Goal: Information Seeking & Learning: Find specific fact

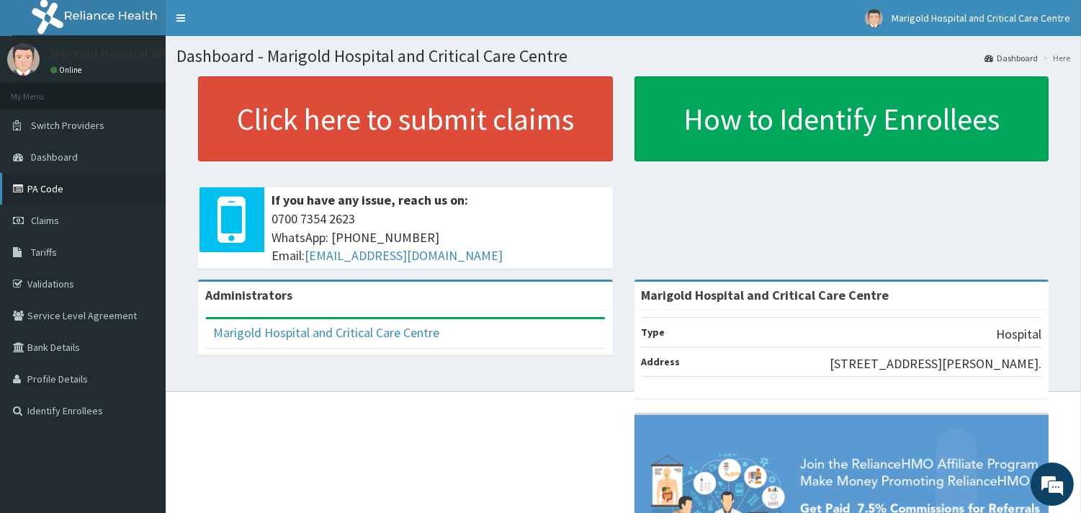
click at [94, 185] on link "PA Code" at bounding box center [83, 189] width 166 height 32
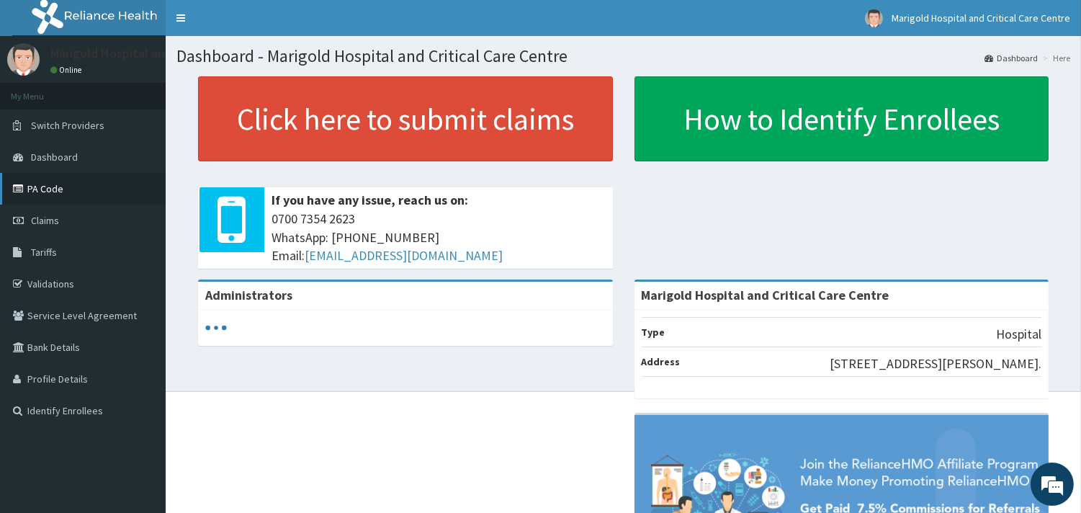
click at [44, 197] on link "PA Code" at bounding box center [83, 189] width 166 height 32
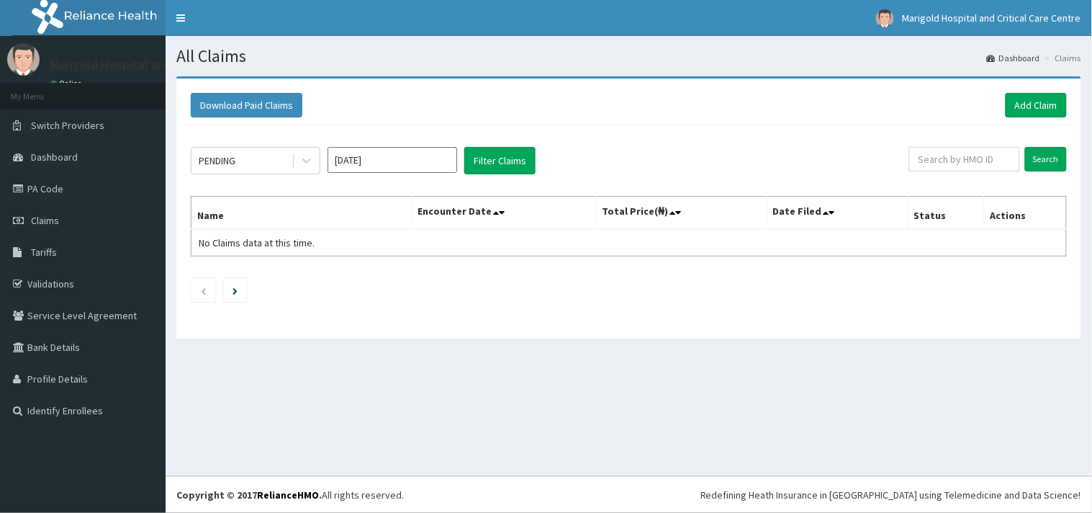
click at [56, 262] on link "Tariffs" at bounding box center [83, 252] width 166 height 32
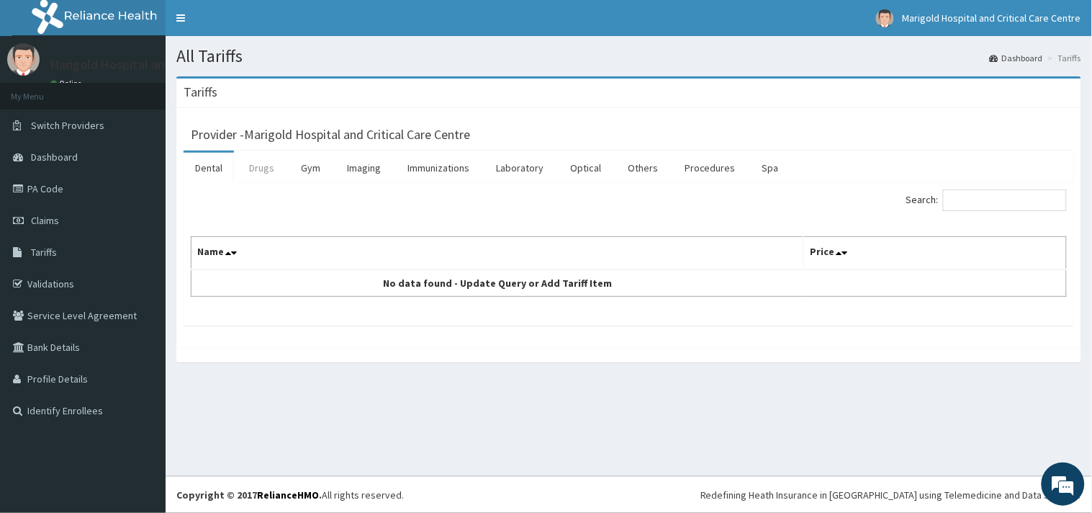
click at [257, 177] on link "Drugs" at bounding box center [262, 168] width 48 height 30
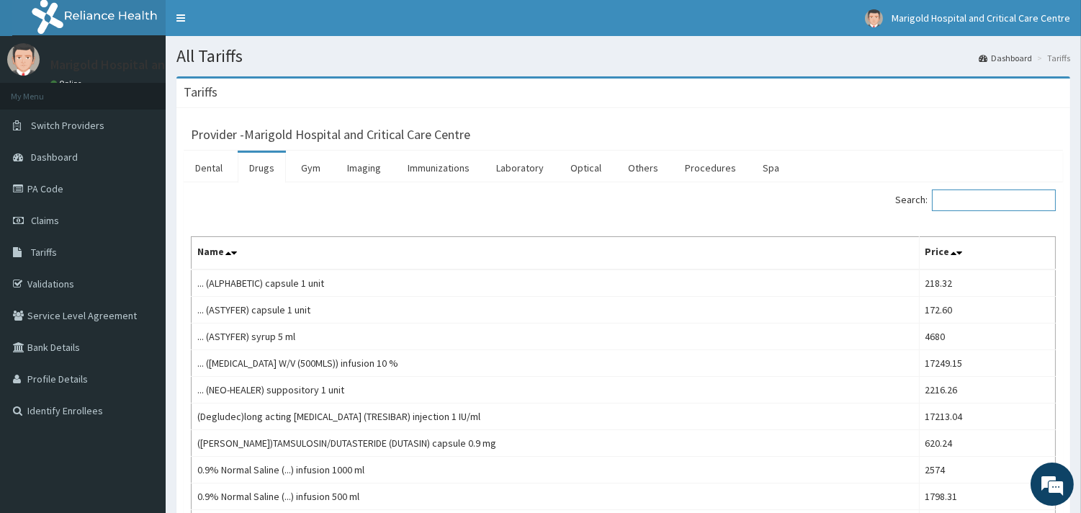
paste input "CTV/10014/A"
type input "CTV/10014/A"
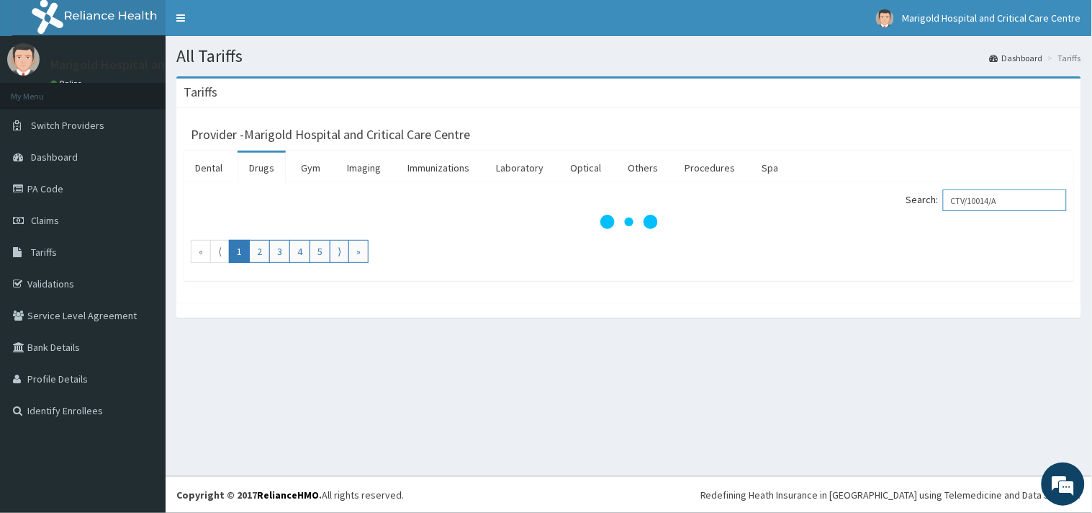
click at [779, 228] on div "Search: CTV/10014/A « ⟨ 1 2 3 4 5 ⟩ »" at bounding box center [629, 225] width 876 height 73
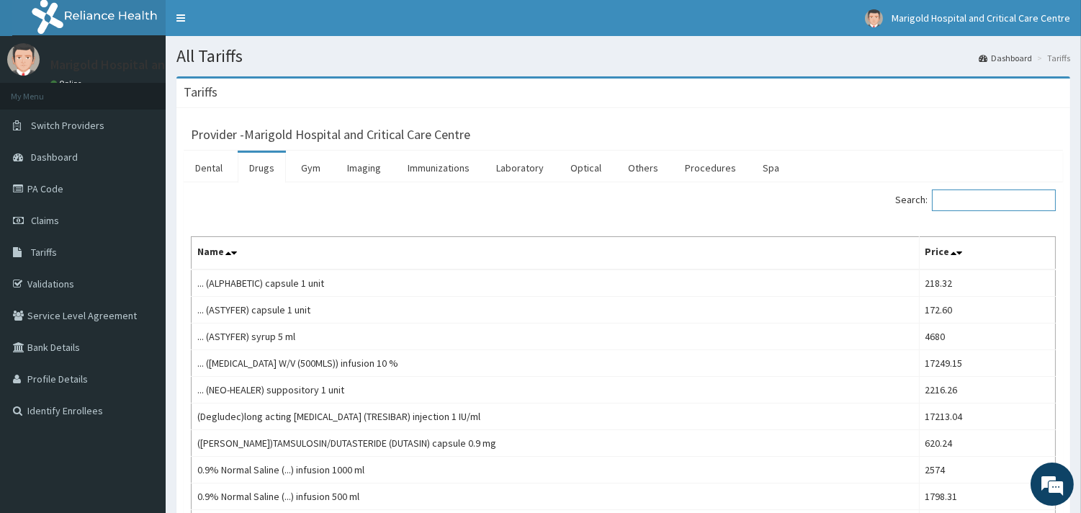
click at [989, 194] on input "Search:" at bounding box center [994, 200] width 124 height 22
paste input "Astyfe"
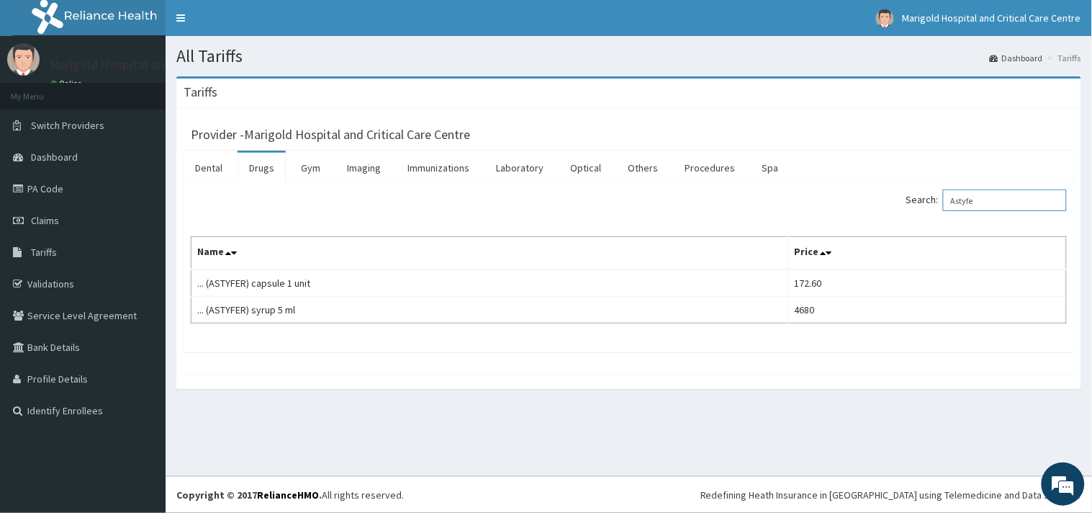
drag, startPoint x: 1012, startPoint y: 197, endPoint x: 826, endPoint y: 210, distance: 186.3
click at [826, 210] on div "Search: Astyfe" at bounding box center [854, 201] width 428 height 25
paste input "Abid"
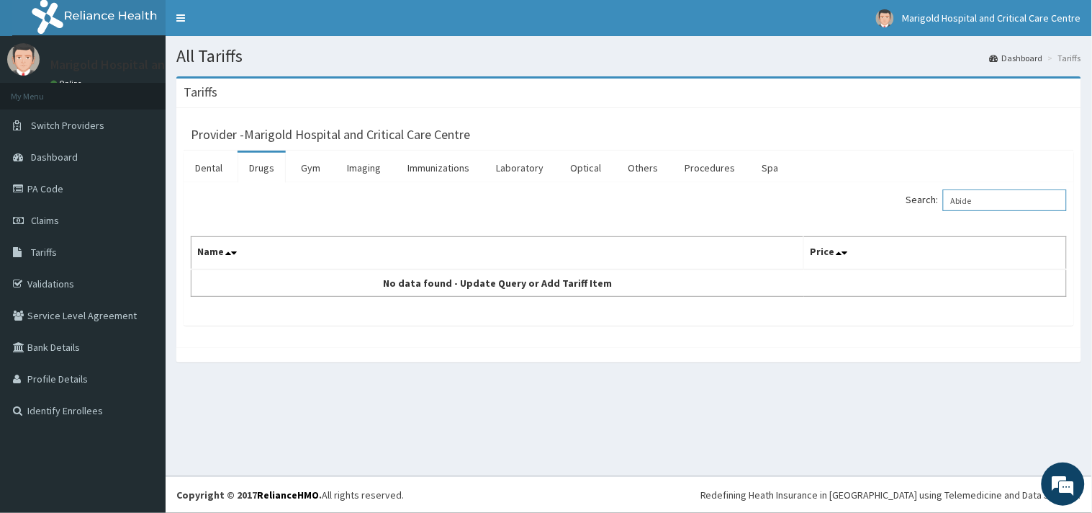
drag, startPoint x: 966, startPoint y: 199, endPoint x: 877, endPoint y: 205, distance: 88.8
click at [877, 205] on div "Search: Abide" at bounding box center [854, 201] width 428 height 25
click at [961, 199] on input "Abide" at bounding box center [1005, 200] width 124 height 22
drag, startPoint x: 963, startPoint y: 205, endPoint x: 880, endPoint y: 203, distance: 82.8
click at [880, 203] on div "Search: Abide" at bounding box center [854, 201] width 428 height 25
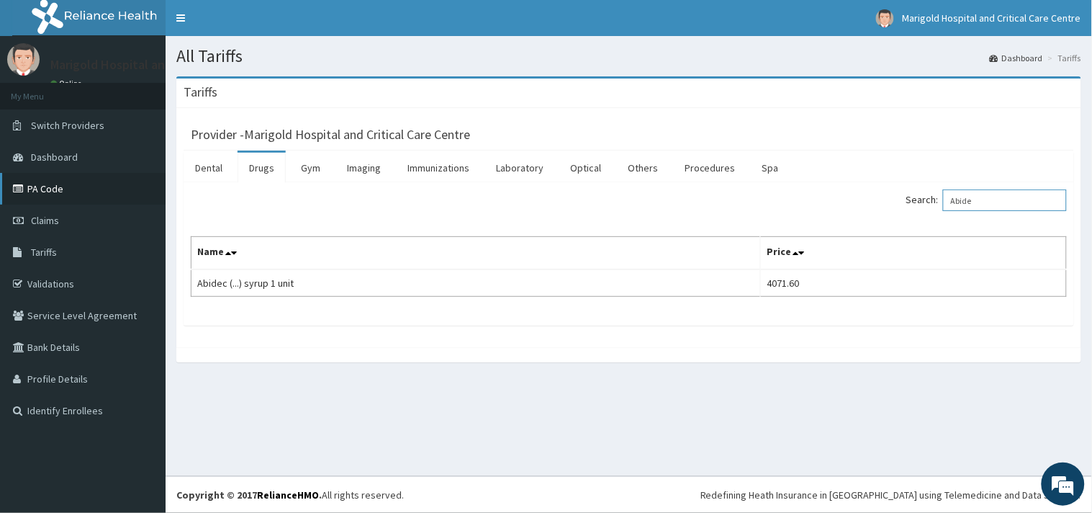
type input "Abide"
click at [52, 189] on link "PA Code" at bounding box center [83, 189] width 166 height 32
